Goal: Navigation & Orientation: Find specific page/section

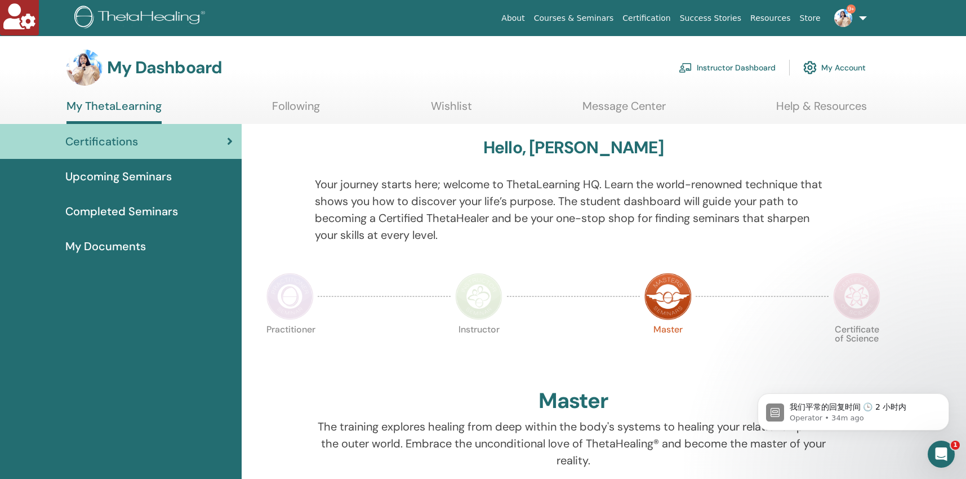
click at [714, 69] on link "Instructor Dashboard" at bounding box center [727, 67] width 97 height 25
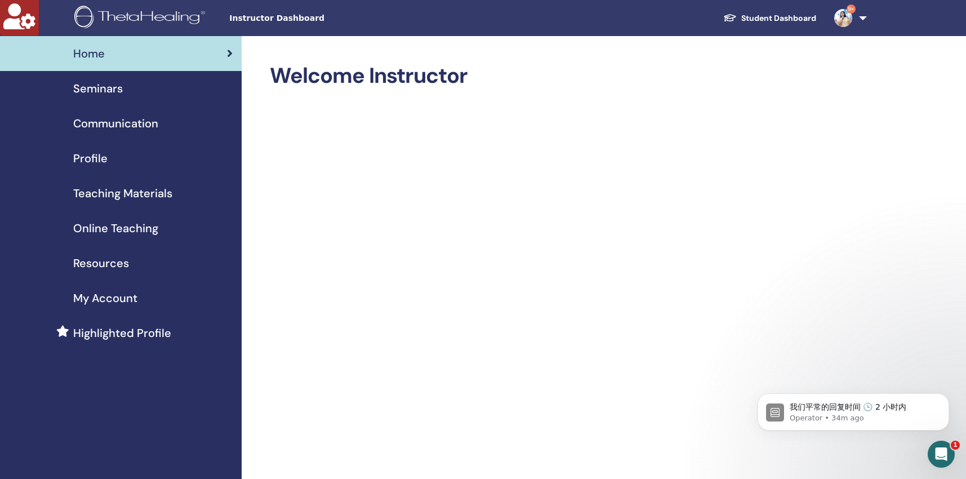
click at [774, 16] on link "Student Dashboard" at bounding box center [769, 18] width 111 height 21
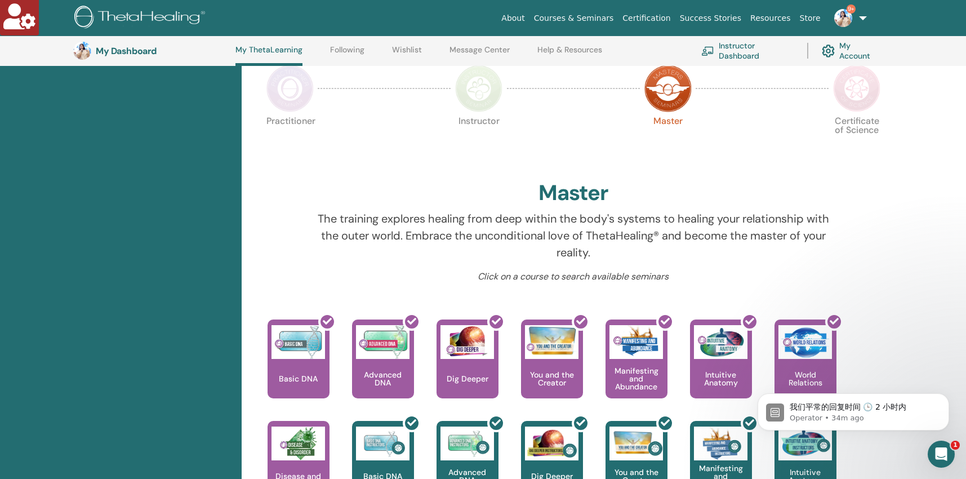
scroll to position [239, 0]
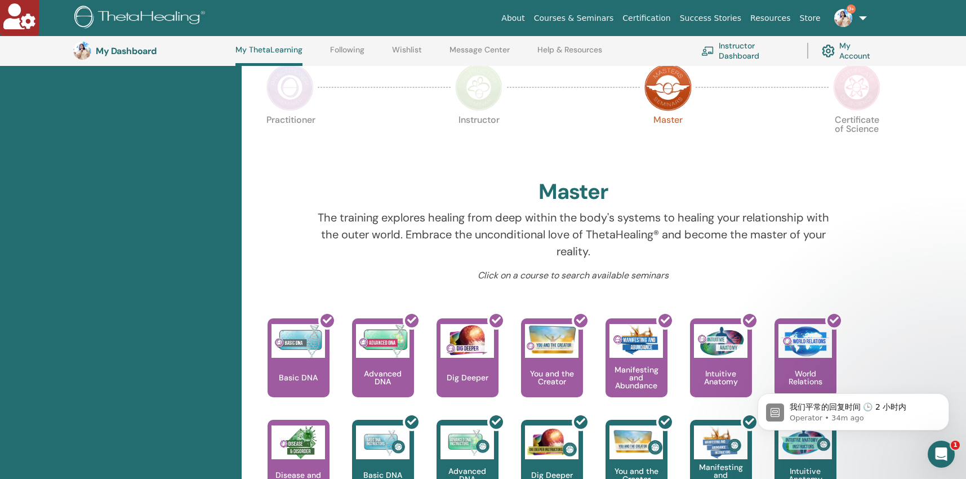
click at [884, 269] on div at bounding box center [867, 280] width 54 height 23
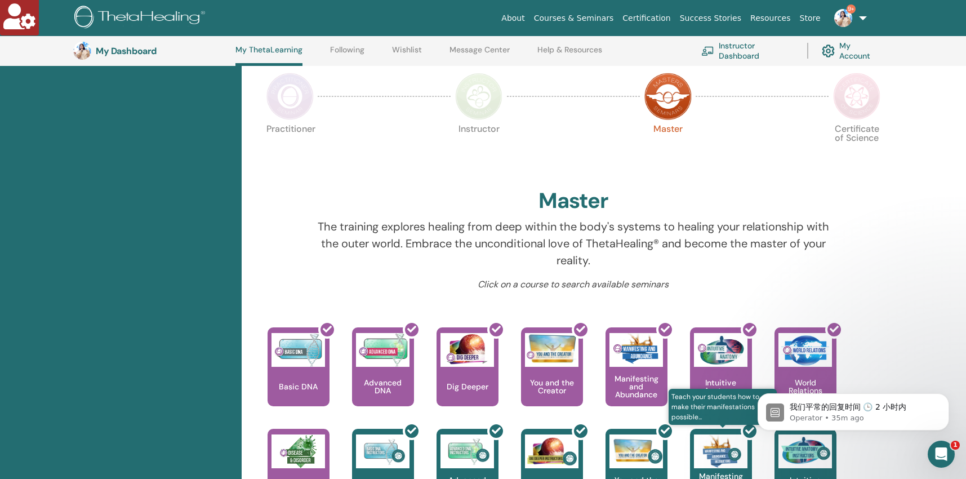
scroll to position [0, 0]
